Goal: Register for event/course: Sign up to attend an event or enroll in a course

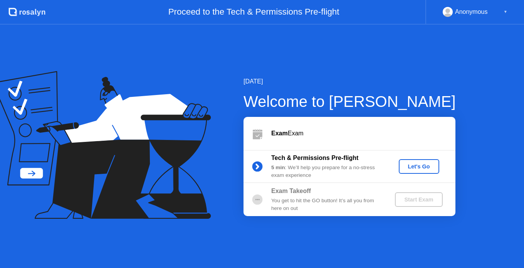
click at [414, 169] on div "Let's Go" at bounding box center [419, 167] width 34 height 6
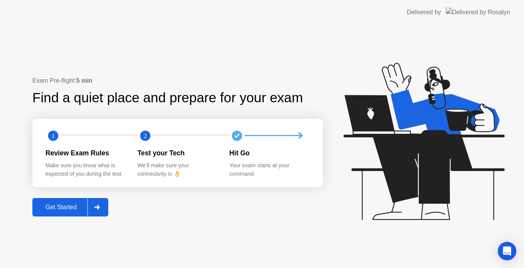
click at [40, 208] on div "Get Started" at bounding box center [61, 207] width 53 height 7
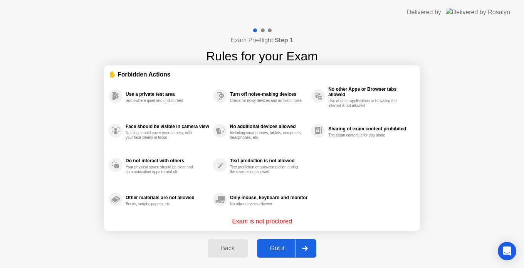
click at [276, 249] on div "Got it" at bounding box center [277, 248] width 36 height 7
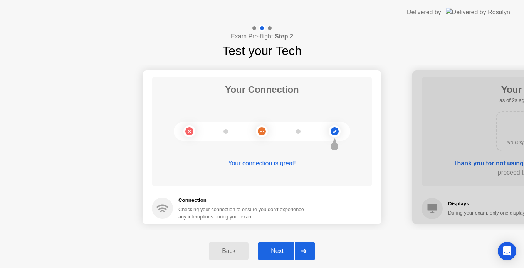
click at [280, 249] on div "Next" at bounding box center [277, 251] width 34 height 7
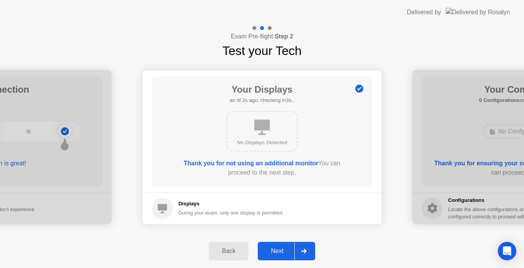
click at [276, 250] on div "Next" at bounding box center [277, 251] width 34 height 7
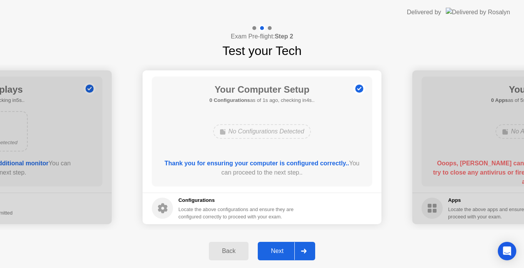
click at [279, 243] on button "Next" at bounding box center [286, 251] width 57 height 18
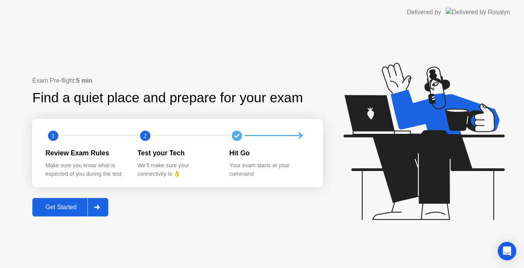
click at [46, 210] on div "Get Started" at bounding box center [61, 207] width 53 height 7
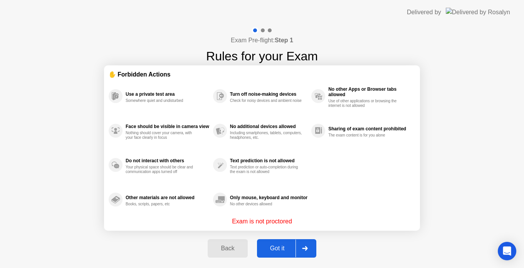
click at [276, 250] on div "Got it" at bounding box center [277, 248] width 36 height 7
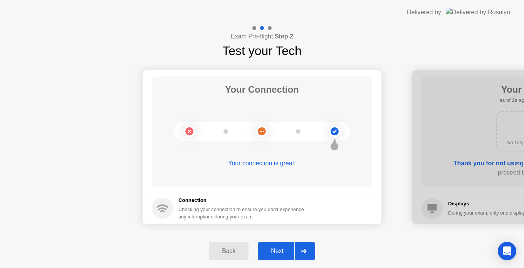
click at [278, 250] on div "Next" at bounding box center [277, 251] width 34 height 7
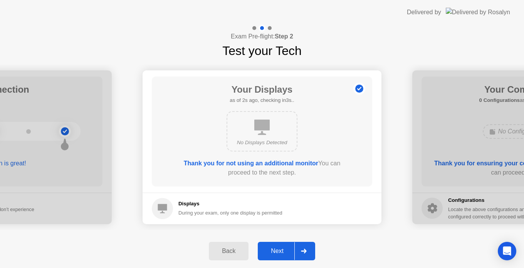
click at [278, 250] on div "Next" at bounding box center [277, 251] width 34 height 7
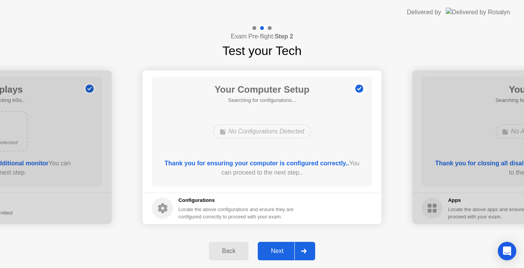
click at [278, 250] on div "Next" at bounding box center [277, 251] width 34 height 7
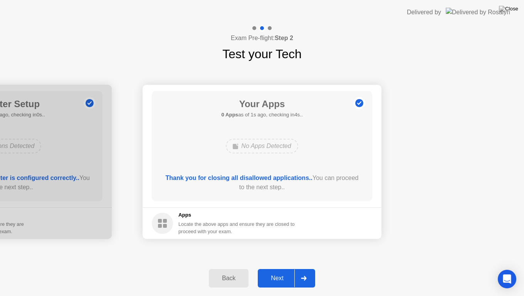
click at [273, 268] on div "Next" at bounding box center [277, 278] width 34 height 7
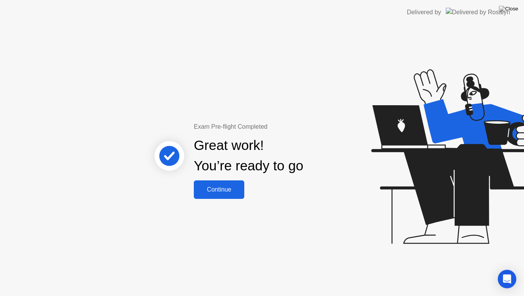
click at [237, 192] on div "Continue" at bounding box center [219, 189] width 46 height 7
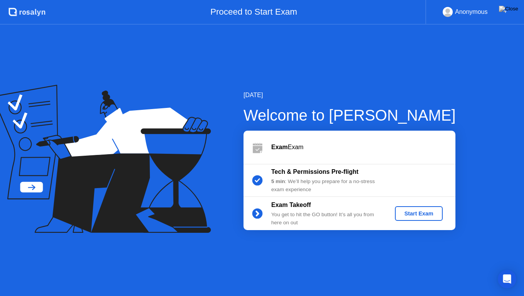
click at [409, 211] on div "Start Exam" at bounding box center [418, 213] width 41 height 6
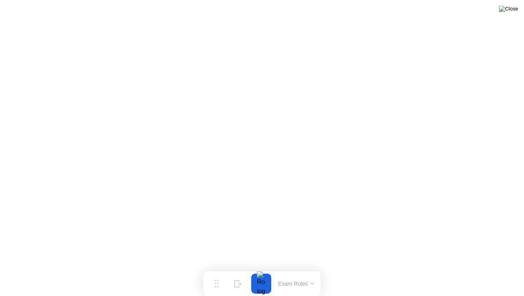
click at [513, 9] on img at bounding box center [508, 9] width 19 height 6
click div "End Proctoring Session"
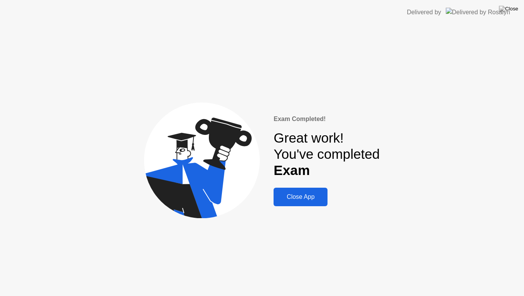
click at [295, 199] on div "Close App" at bounding box center [300, 196] width 49 height 7
